Goal: Find specific page/section: Find specific page/section

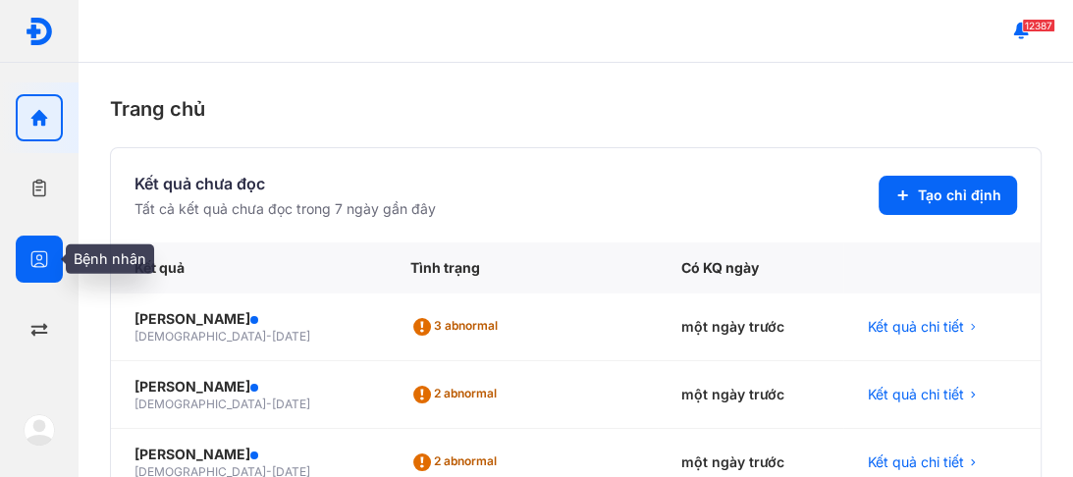
click at [33, 249] on icon "button" at bounding box center [39, 259] width 20 height 20
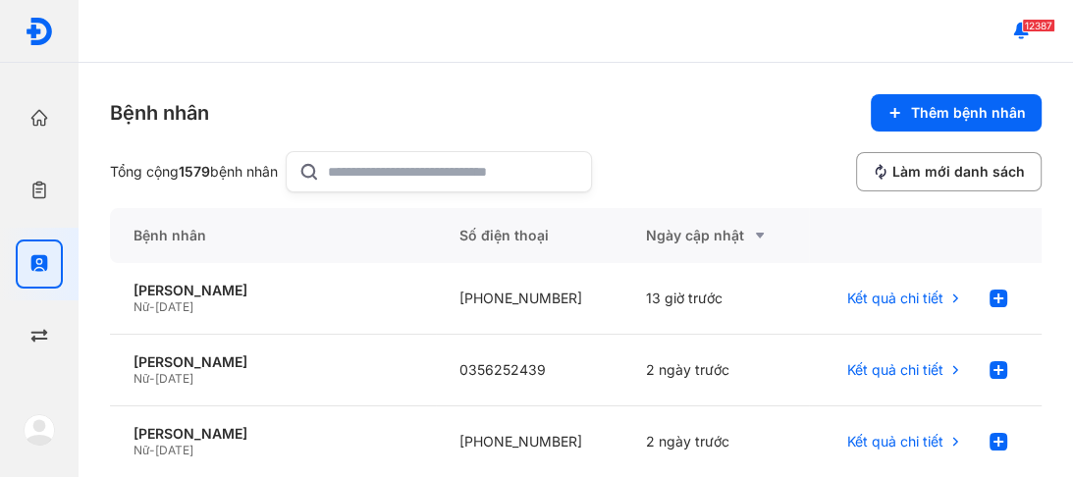
click at [360, 173] on input "text" at bounding box center [453, 171] width 251 height 39
type input "**********"
